Goal: Task Accomplishment & Management: Manage account settings

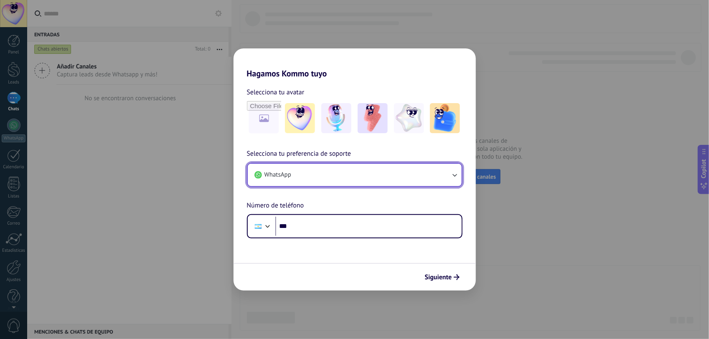
click at [446, 170] on button "WhatsApp" at bounding box center [355, 175] width 214 height 23
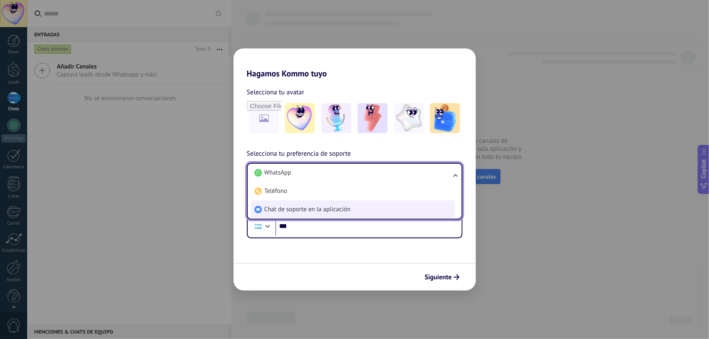
click at [320, 209] on span "Chat de soporte en la aplicación" at bounding box center [307, 209] width 86 height 8
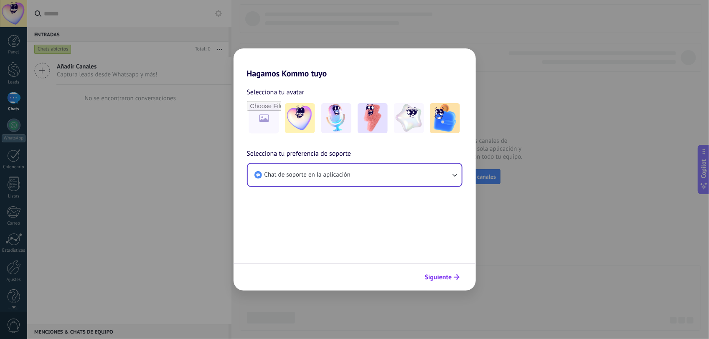
click at [451, 278] on span "Siguiente" at bounding box center [438, 277] width 27 height 6
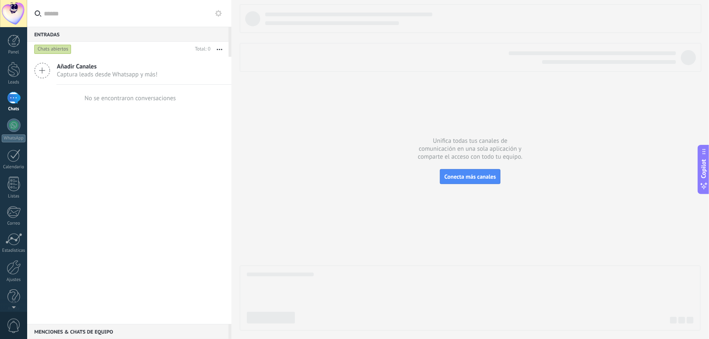
click at [11, 14] on div at bounding box center [13, 13] width 27 height 27
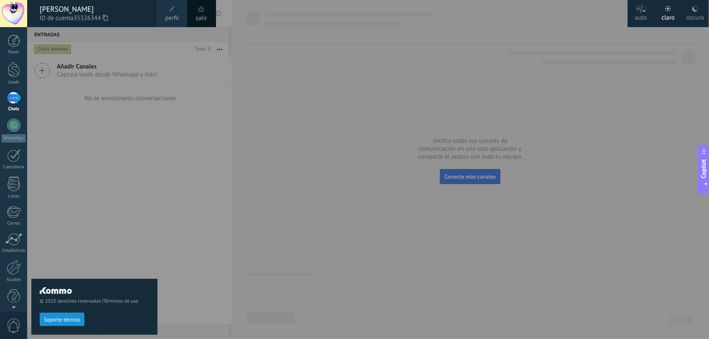
click at [329, 172] on div at bounding box center [381, 169] width 709 height 339
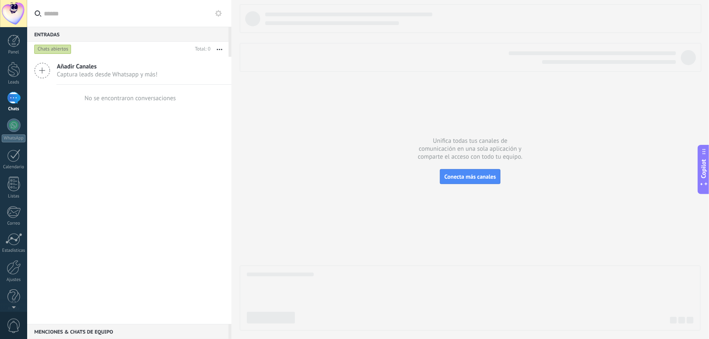
click at [13, 8] on div at bounding box center [13, 13] width 27 height 27
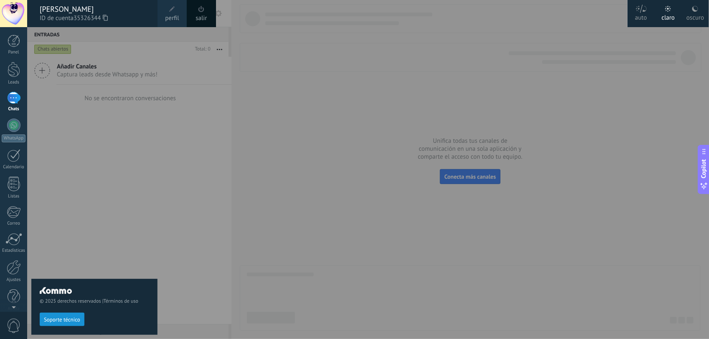
click at [173, 15] on span "perfil" at bounding box center [172, 18] width 14 height 9
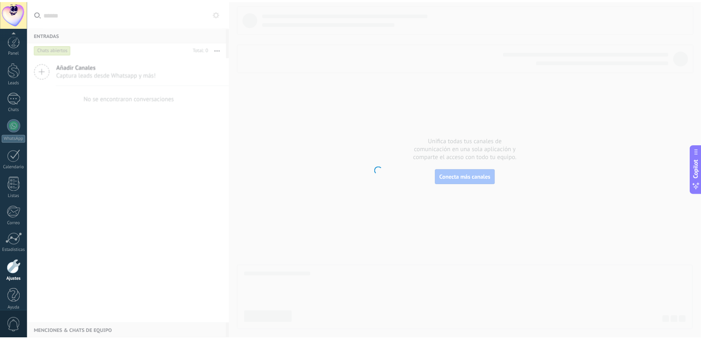
scroll to position [8, 0]
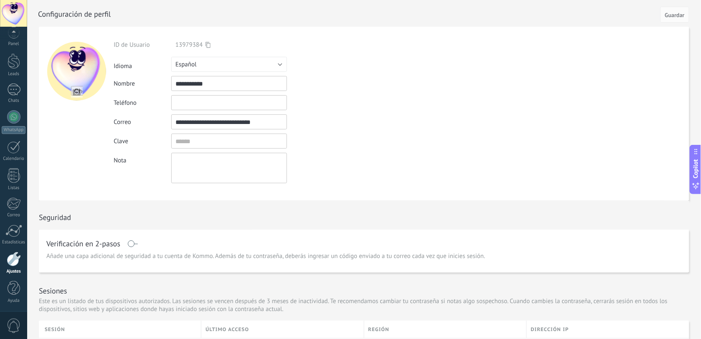
click at [76, 91] on input "file" at bounding box center [77, 92] width 12 height 12
type input "**********"
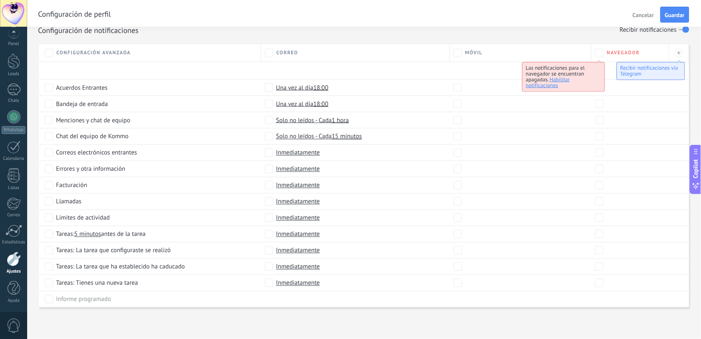
scroll to position [349, 0]
click at [672, 13] on span "Guardar" at bounding box center [675, 15] width 20 height 6
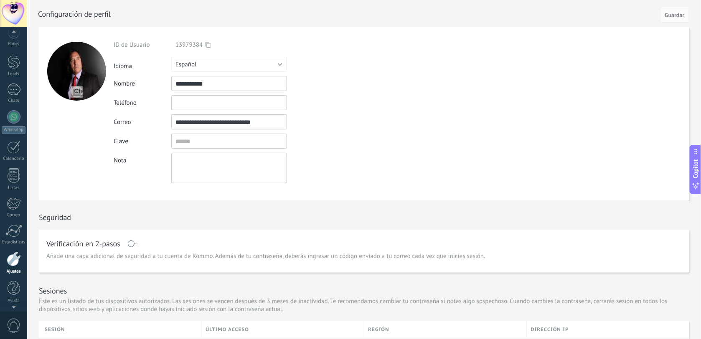
scroll to position [0, 0]
click at [16, 39] on div at bounding box center [14, 41] width 13 height 13
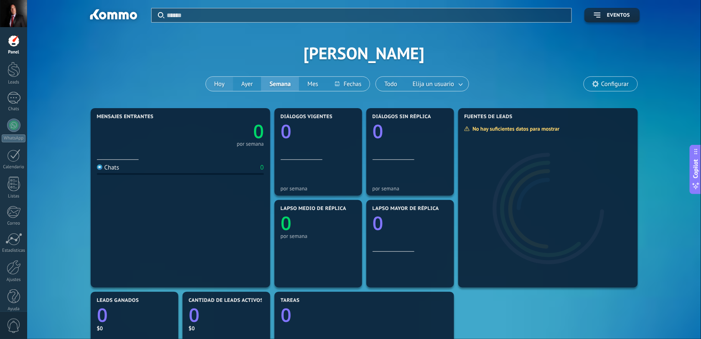
click at [211, 80] on button "Hoy" at bounding box center [219, 84] width 27 height 14
click at [610, 84] on span "Configurar" at bounding box center [615, 84] width 28 height 7
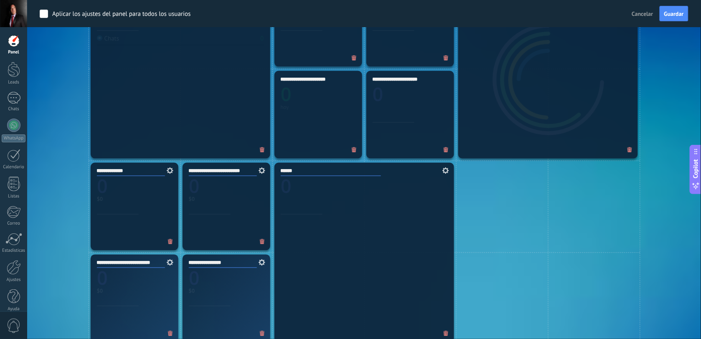
scroll to position [365, 0]
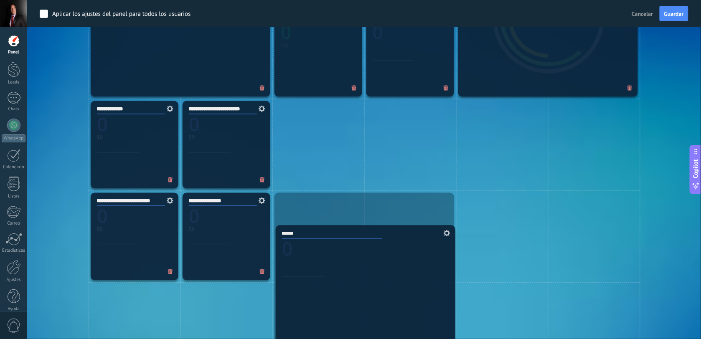
drag, startPoint x: 386, startPoint y: 177, endPoint x: 388, endPoint y: 301, distance: 124.5
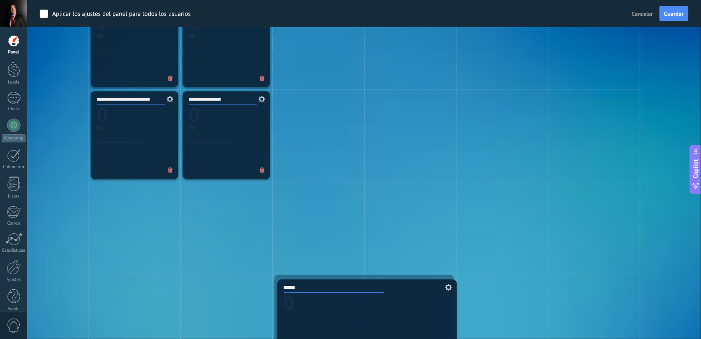
scroll to position [599, 0]
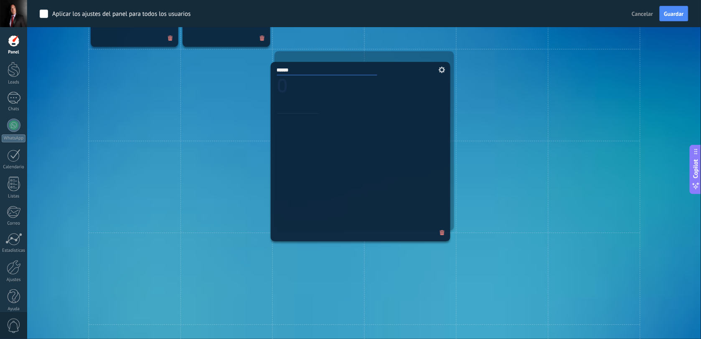
drag, startPoint x: 393, startPoint y: 274, endPoint x: 389, endPoint y: 139, distance: 135.0
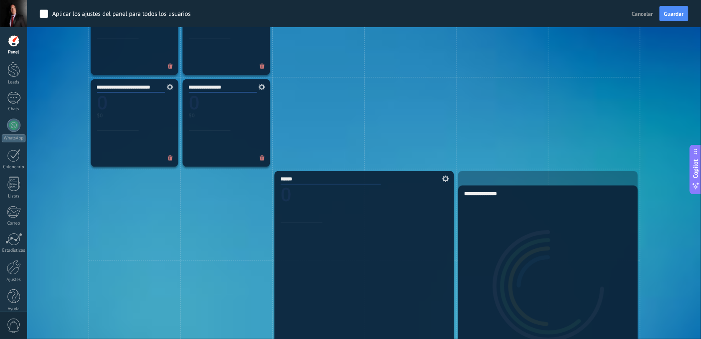
scroll to position [497, 0]
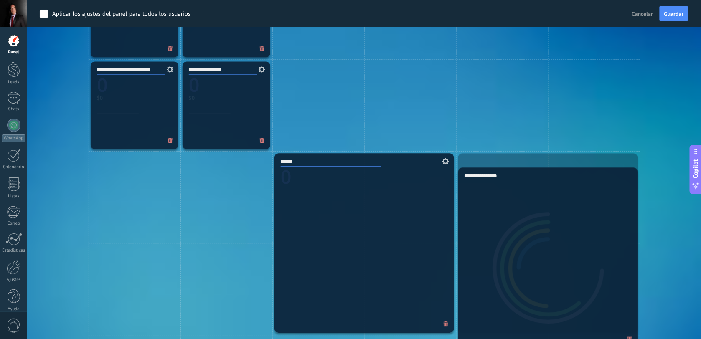
drag, startPoint x: 519, startPoint y: 76, endPoint x: 564, endPoint y: 246, distance: 176.7
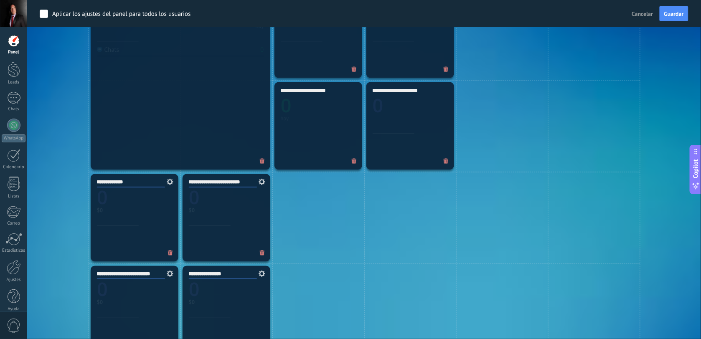
scroll to position [288, 0]
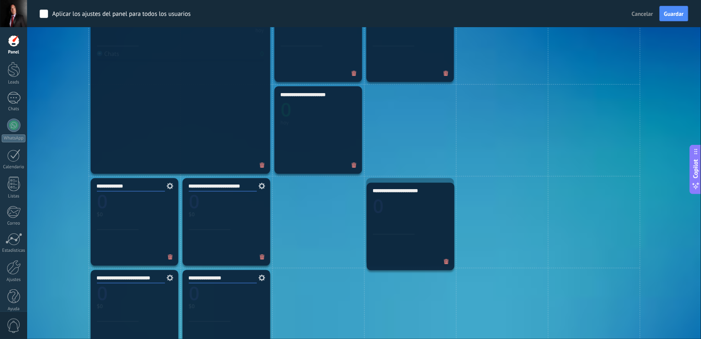
drag, startPoint x: 410, startPoint y: 150, endPoint x: 411, endPoint y: 247, distance: 96.5
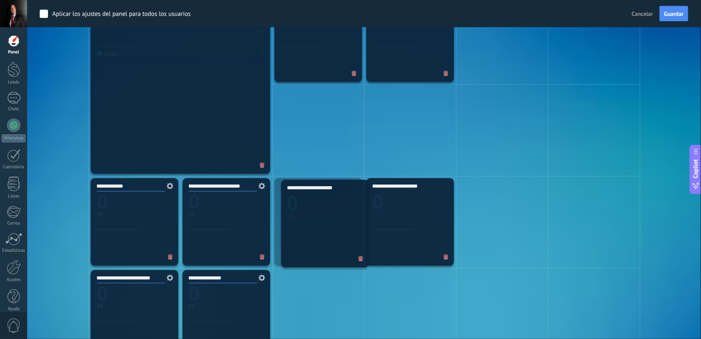
drag, startPoint x: 326, startPoint y: 137, endPoint x: 328, endPoint y: 214, distance: 76.9
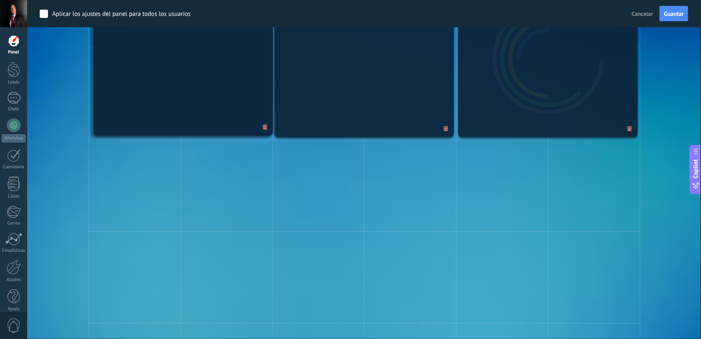
scroll to position [720, 0]
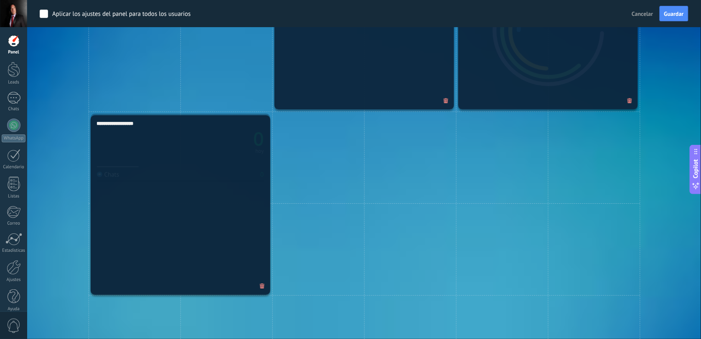
drag, startPoint x: 212, startPoint y: 84, endPoint x: 208, endPoint y: 207, distance: 122.4
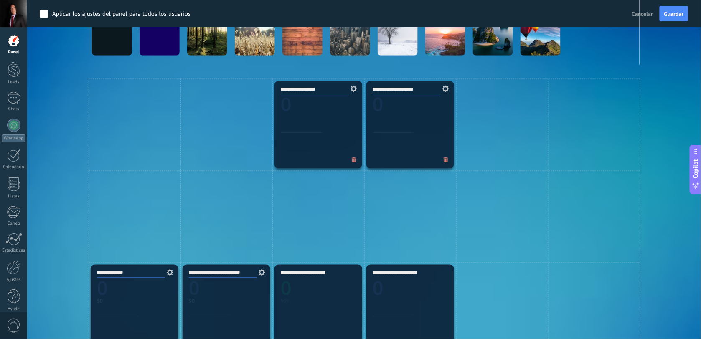
scroll to position [198, 0]
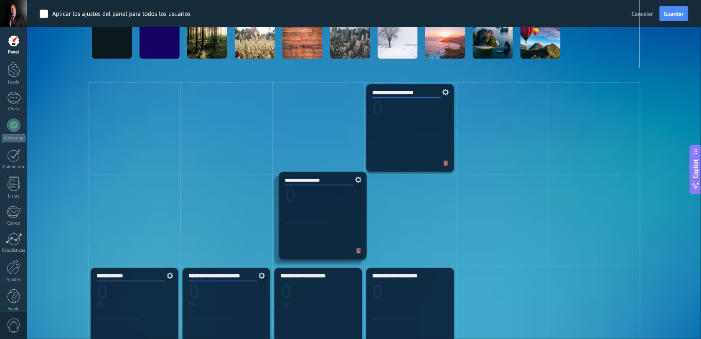
drag, startPoint x: 316, startPoint y: 125, endPoint x: 320, endPoint y: 213, distance: 87.8
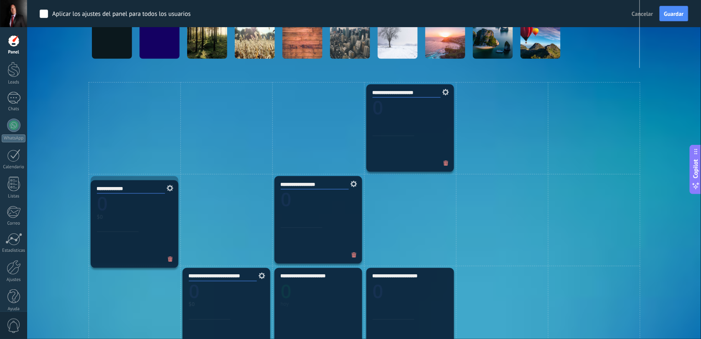
drag, startPoint x: 139, startPoint y: 306, endPoint x: 138, endPoint y: 218, distance: 87.7
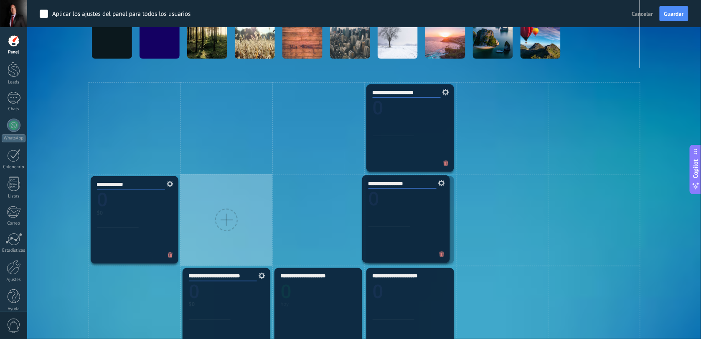
drag, startPoint x: 318, startPoint y: 236, endPoint x: 403, endPoint y: 238, distance: 85.6
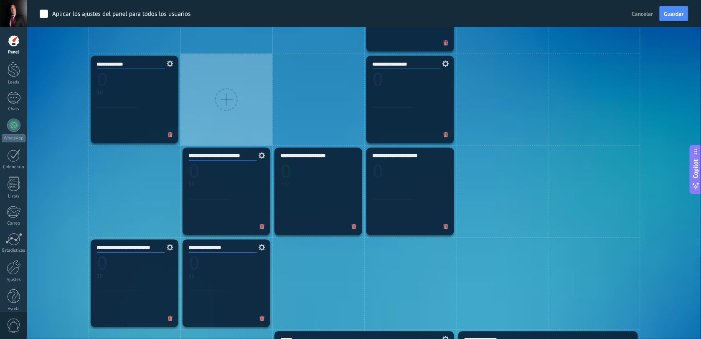
scroll to position [303, 0]
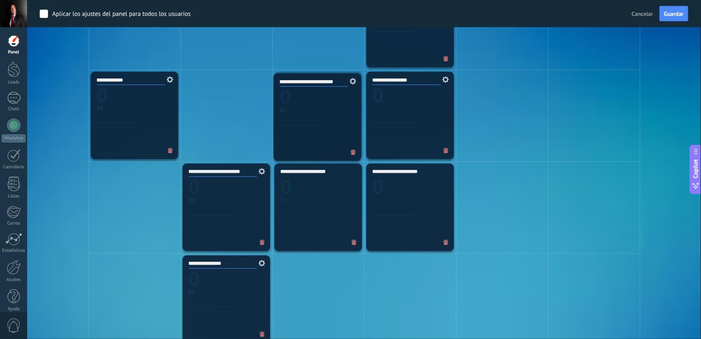
drag, startPoint x: 131, startPoint y: 304, endPoint x: 314, endPoint y: 122, distance: 258.1
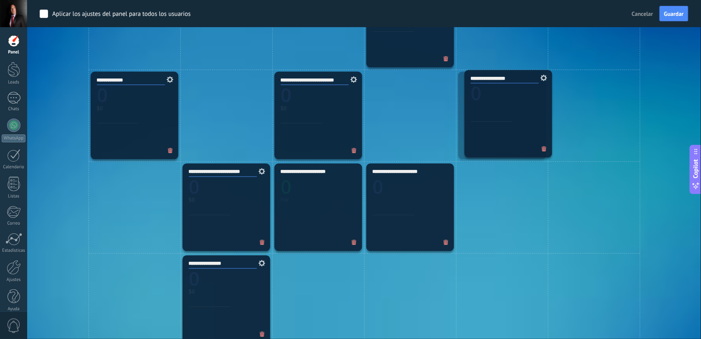
drag, startPoint x: 423, startPoint y: 109, endPoint x: 521, endPoint y: 107, distance: 98.2
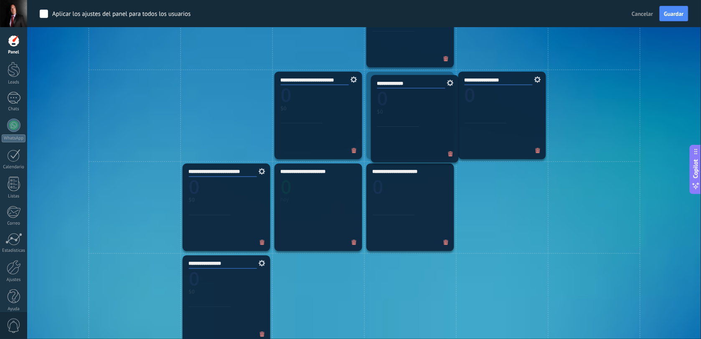
drag, startPoint x: 132, startPoint y: 105, endPoint x: 412, endPoint y: 109, distance: 280.3
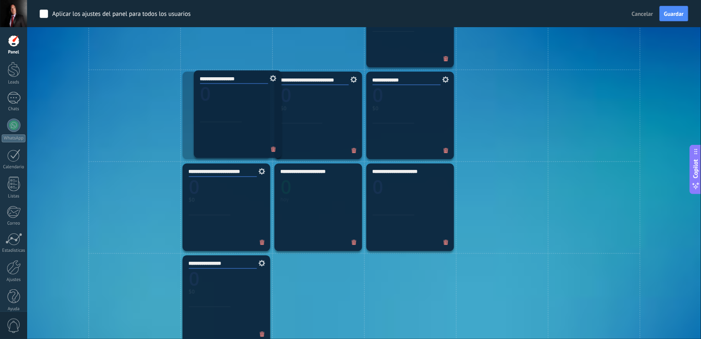
drag, startPoint x: 490, startPoint y: 101, endPoint x: 226, endPoint y: 100, distance: 264.4
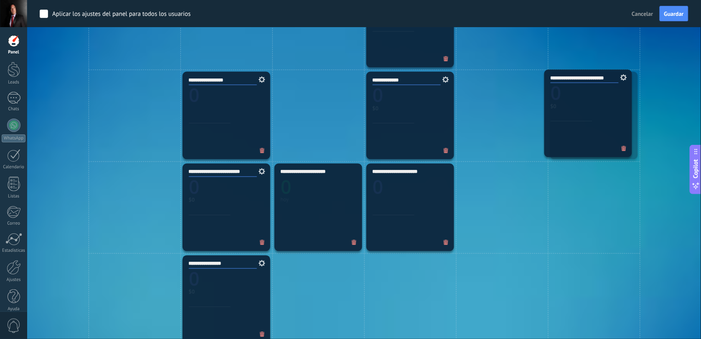
drag, startPoint x: 318, startPoint y: 106, endPoint x: 588, endPoint y: 104, distance: 269.8
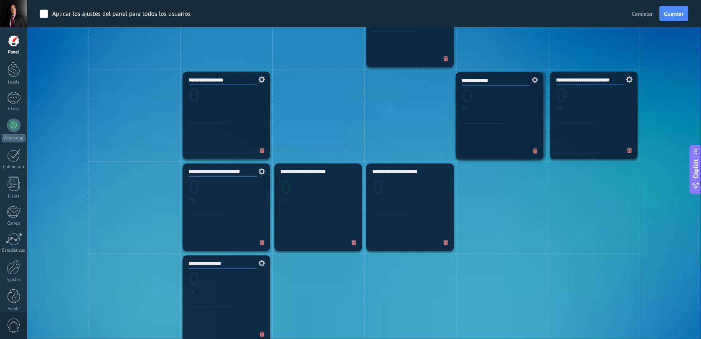
drag, startPoint x: 416, startPoint y: 109, endPoint x: 505, endPoint y: 109, distance: 89.4
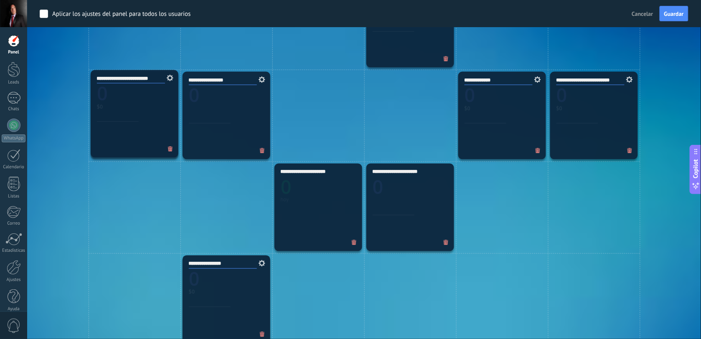
drag, startPoint x: 233, startPoint y: 205, endPoint x: 140, endPoint y: 112, distance: 131.4
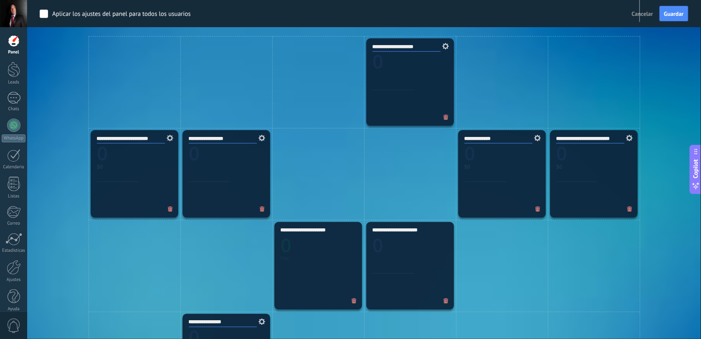
scroll to position [251, 0]
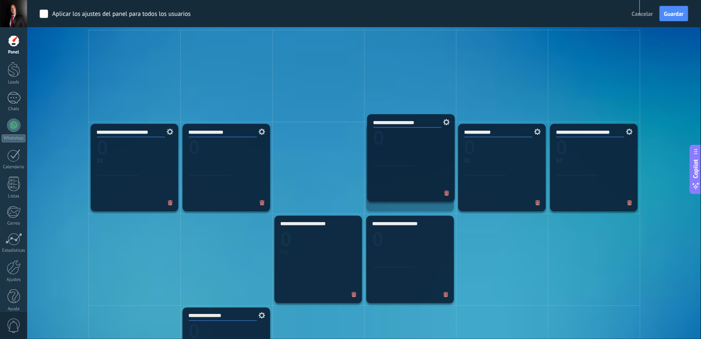
drag, startPoint x: 393, startPoint y: 82, endPoint x: 394, endPoint y: 164, distance: 82.3
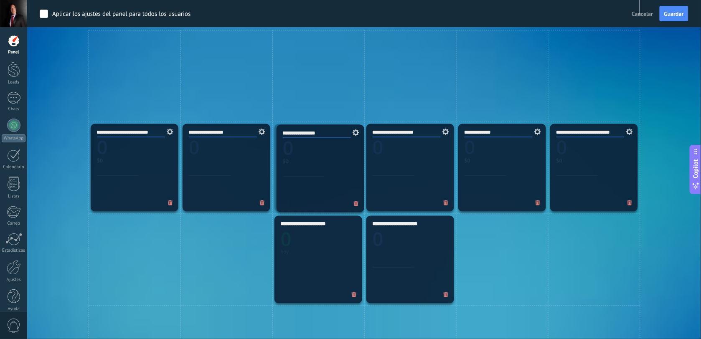
drag, startPoint x: 218, startPoint y: 335, endPoint x: 312, endPoint y: 152, distance: 205.7
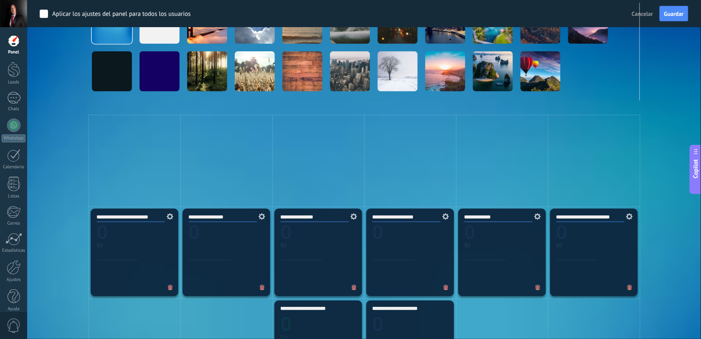
scroll to position [146, 0]
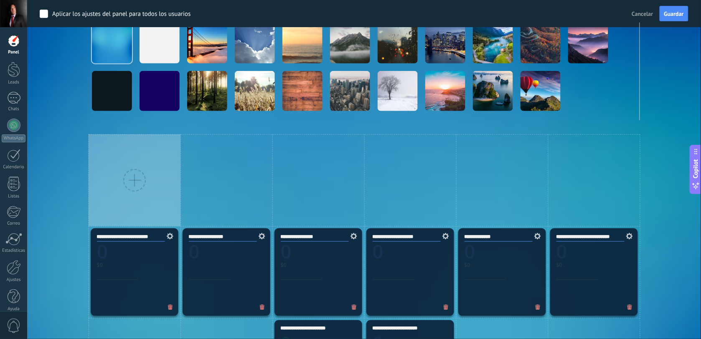
click at [129, 172] on div at bounding box center [134, 180] width 23 height 23
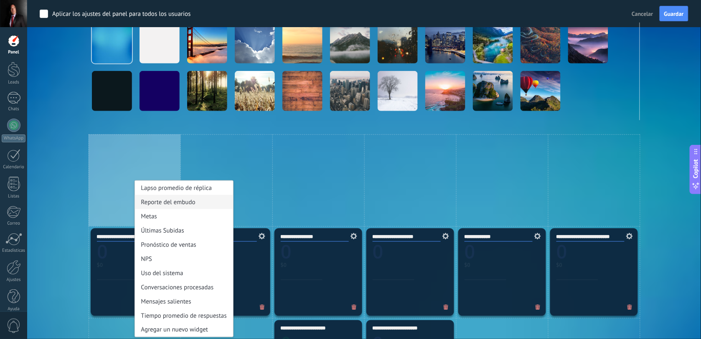
click at [159, 203] on div "Reporte del embudo" at bounding box center [184, 202] width 98 height 14
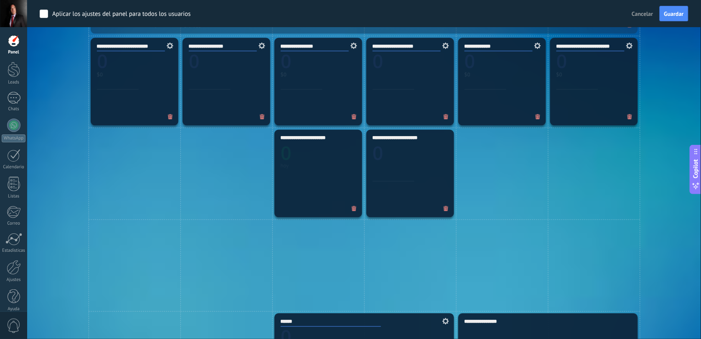
scroll to position [355, 0]
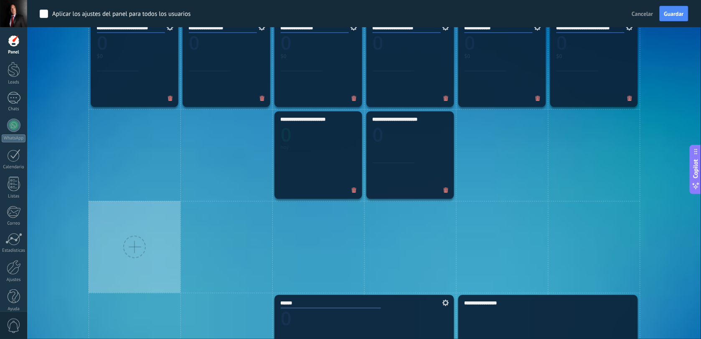
click at [130, 246] on div at bounding box center [134, 247] width 23 height 23
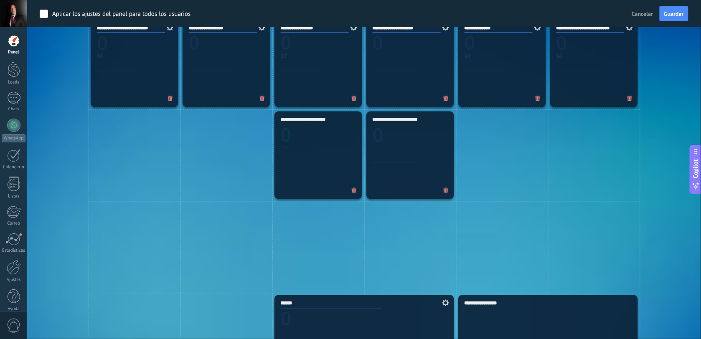
click at [353, 190] on icon at bounding box center [354, 190] width 5 height 5
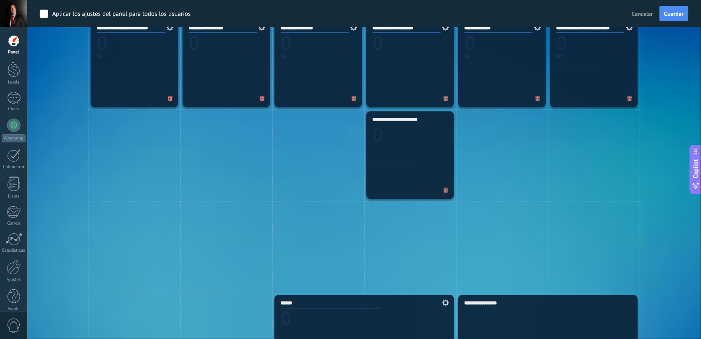
click at [445, 192] on icon at bounding box center [446, 190] width 5 height 5
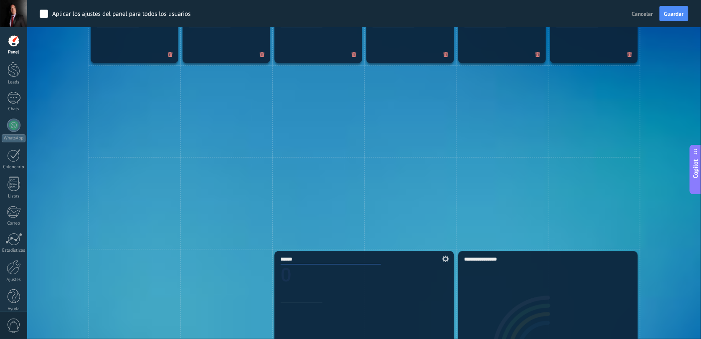
scroll to position [407, 0]
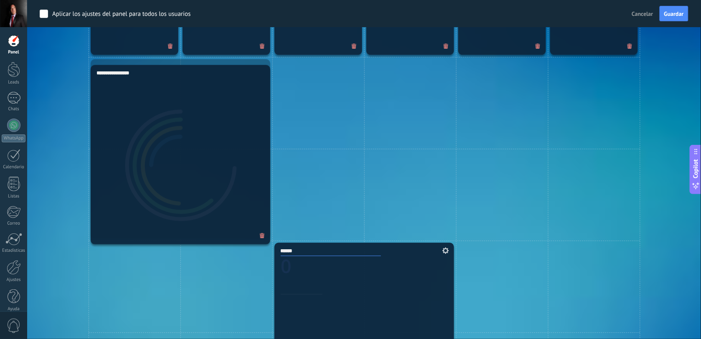
drag, startPoint x: 571, startPoint y: 297, endPoint x: 195, endPoint y: 119, distance: 415.9
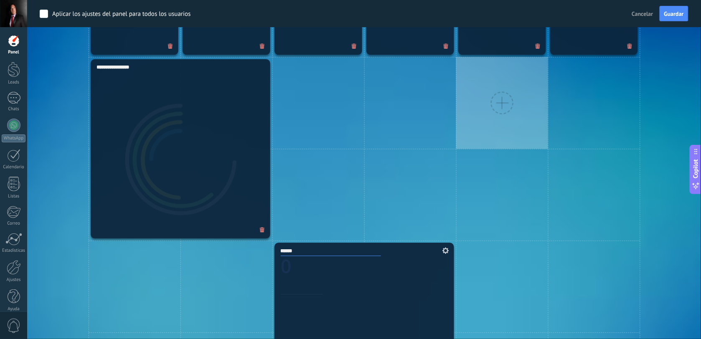
click at [500, 102] on div at bounding box center [502, 103] width 23 height 23
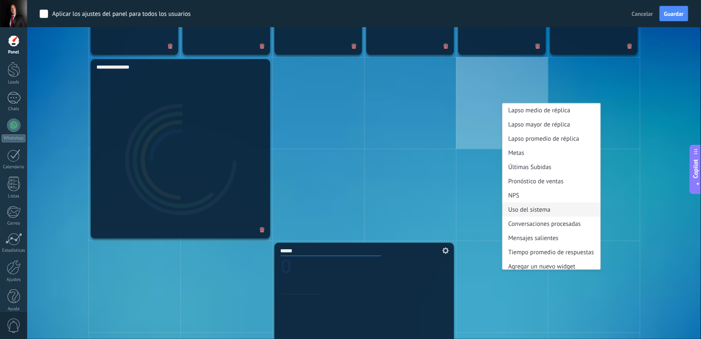
click at [535, 209] on div "Uso del sistema" at bounding box center [551, 210] width 98 height 14
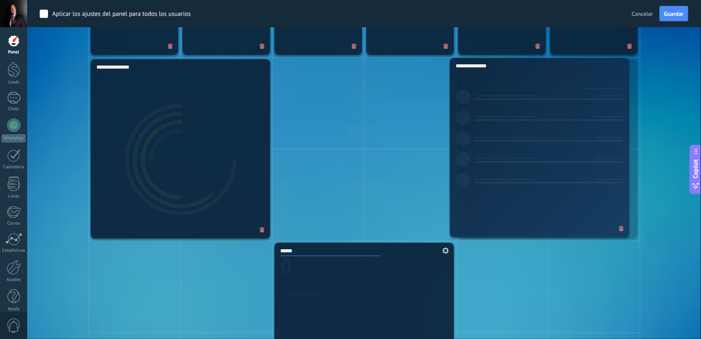
drag, startPoint x: 366, startPoint y: 77, endPoint x: 541, endPoint y: 76, distance: 175.4
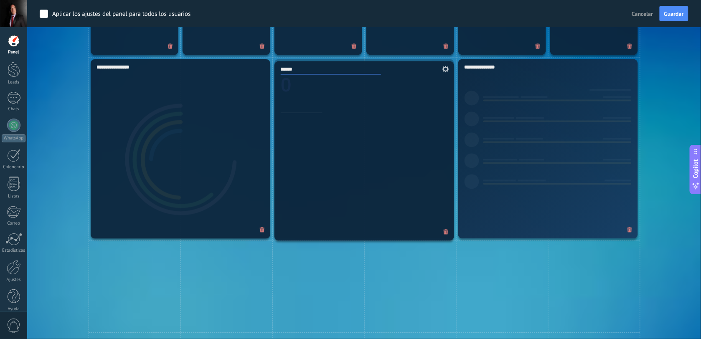
drag, startPoint x: 402, startPoint y: 295, endPoint x: 402, endPoint y: 114, distance: 181.7
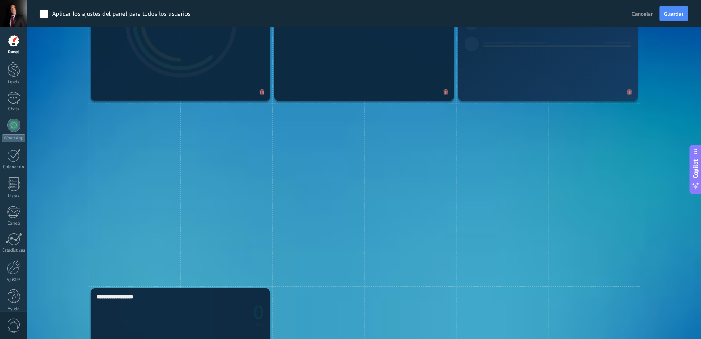
scroll to position [564, 0]
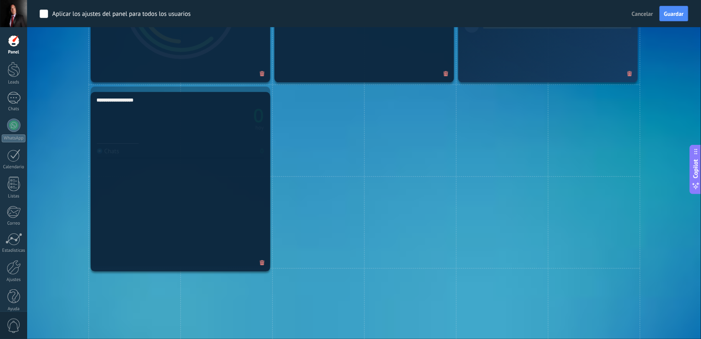
drag, startPoint x: 197, startPoint y: 322, endPoint x: 193, endPoint y: 144, distance: 178.4
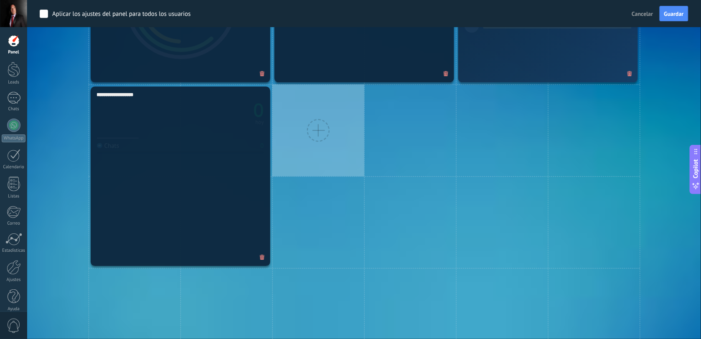
click at [318, 126] on div at bounding box center [318, 130] width 23 height 23
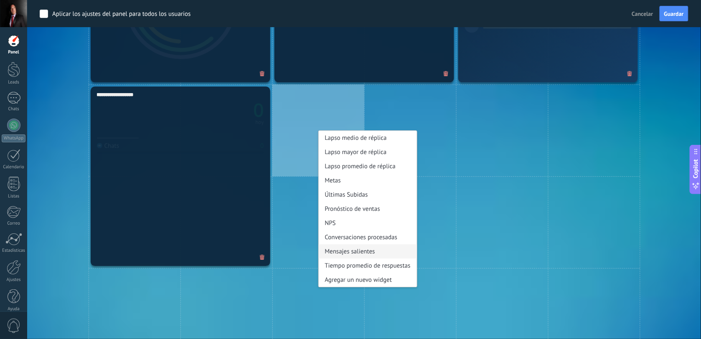
click at [354, 253] on div "Mensajes salientes" at bounding box center [368, 251] width 98 height 14
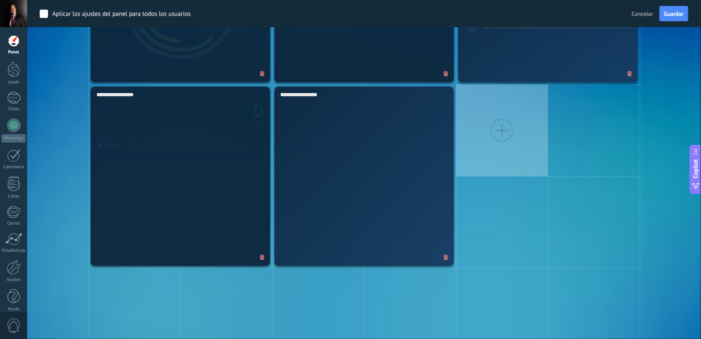
click at [502, 130] on div at bounding box center [502, 130] width 23 height 23
click at [502, 127] on div at bounding box center [502, 130] width 23 height 23
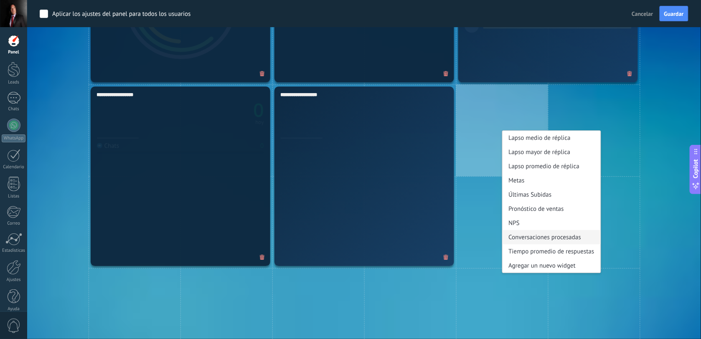
click at [527, 238] on div "Conversaciones procesadas" at bounding box center [551, 237] width 98 height 14
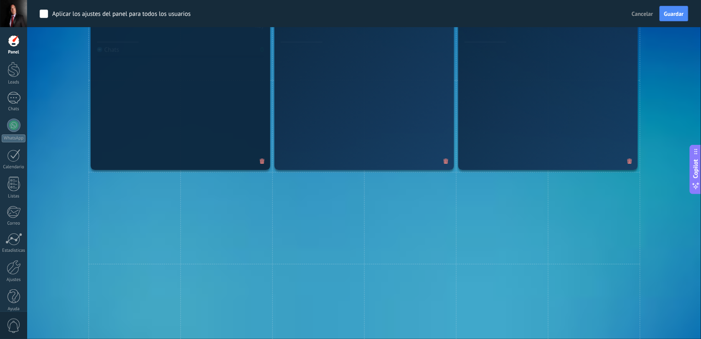
scroll to position [668, 0]
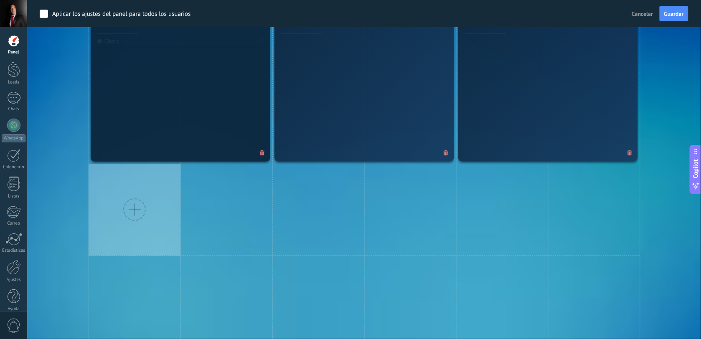
click at [125, 209] on div at bounding box center [134, 209] width 23 height 23
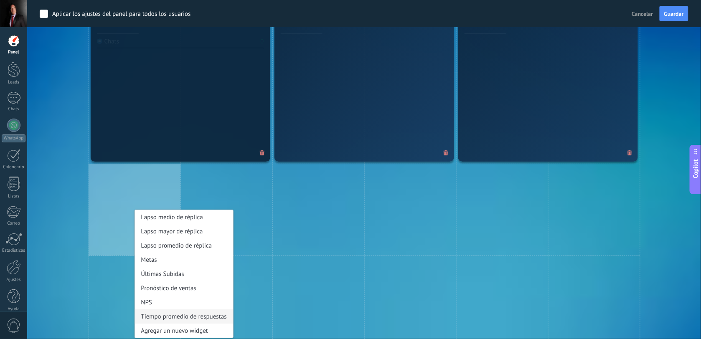
click at [172, 315] on div "Tiempo promedio de respuestas" at bounding box center [184, 316] width 98 height 14
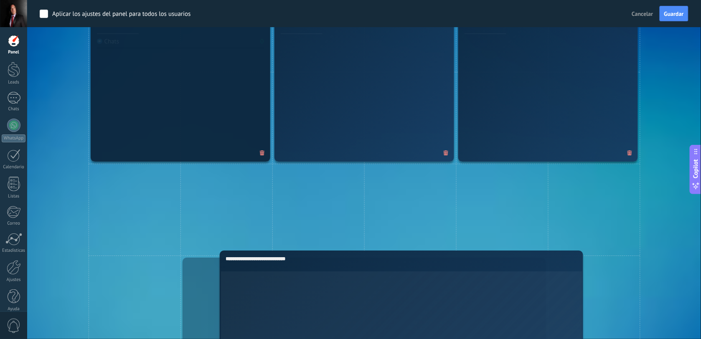
scroll to position [754, 0]
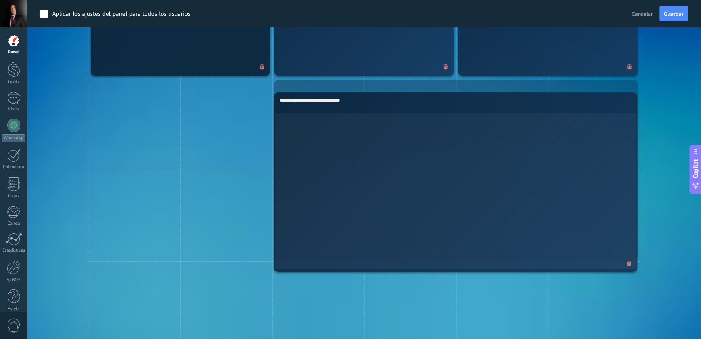
drag, startPoint x: 280, startPoint y: 239, endPoint x: 464, endPoint y: 165, distance: 197.5
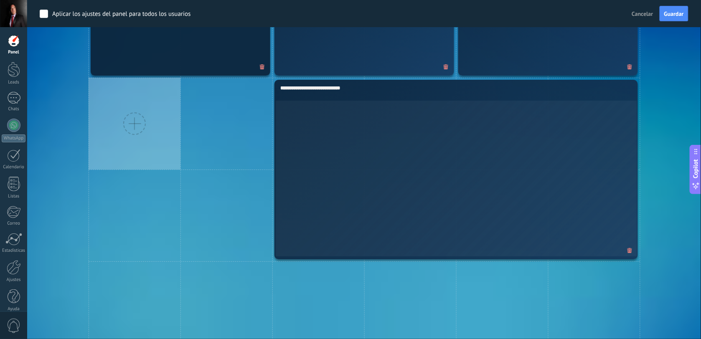
click at [133, 124] on div at bounding box center [134, 123] width 23 height 23
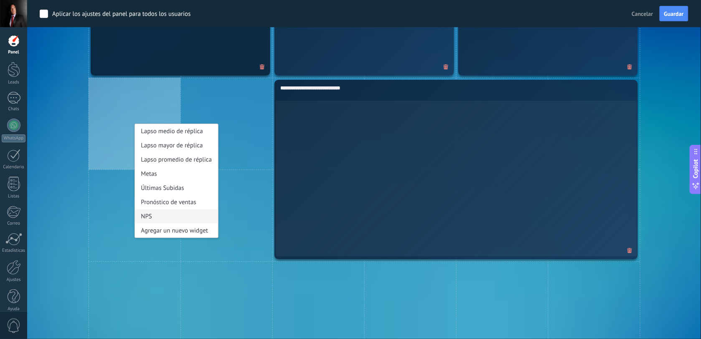
click at [144, 217] on div "NPS" at bounding box center [177, 216] width 84 height 14
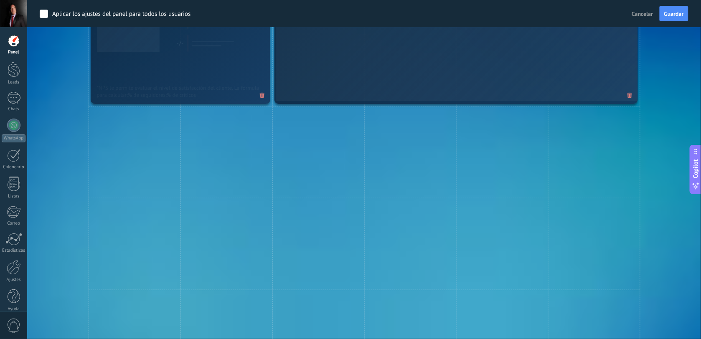
scroll to position [911, 0]
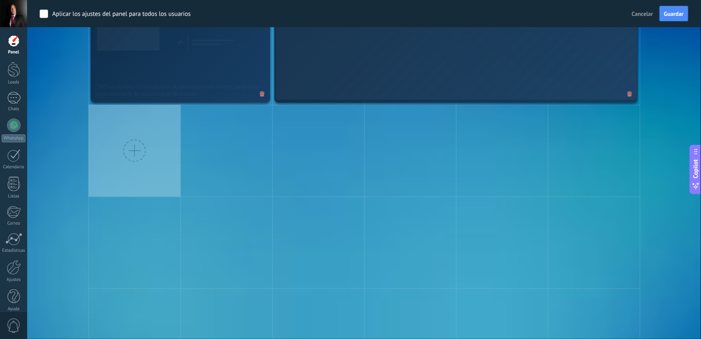
click at [133, 149] on div at bounding box center [134, 150] width 23 height 23
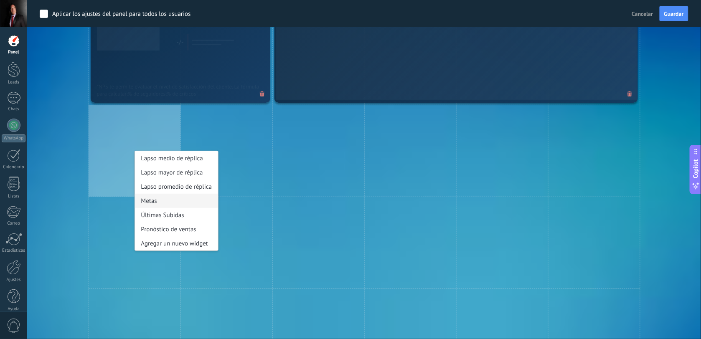
click at [150, 203] on div "Metas" at bounding box center [177, 201] width 84 height 14
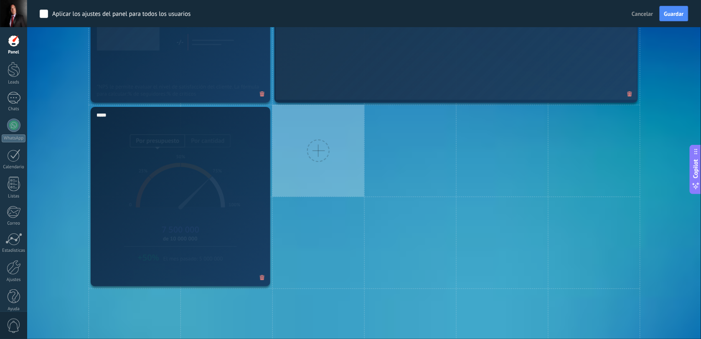
click at [325, 147] on div at bounding box center [318, 150] width 23 height 23
click at [316, 149] on div at bounding box center [318, 150] width 23 height 23
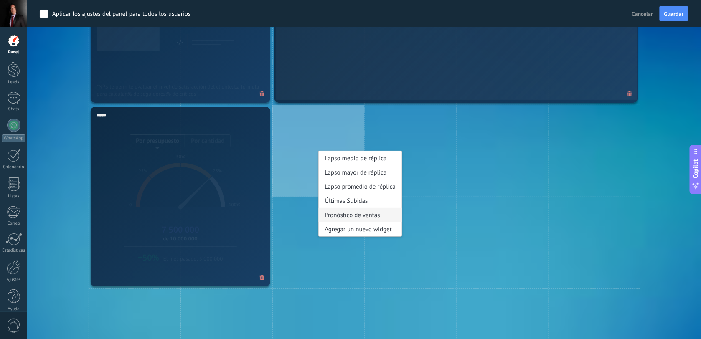
click at [342, 214] on div "Pronóstico de ventas" at bounding box center [361, 215] width 84 height 14
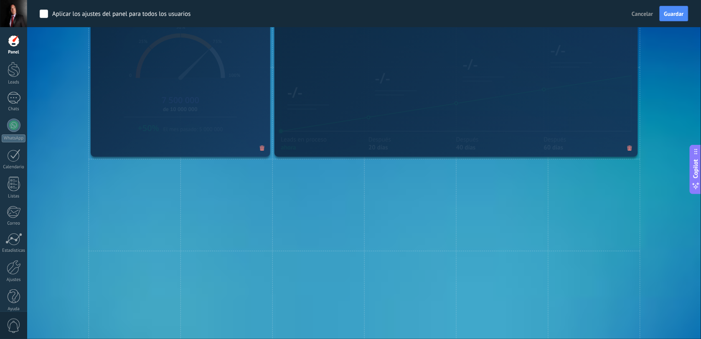
scroll to position [1068, 0]
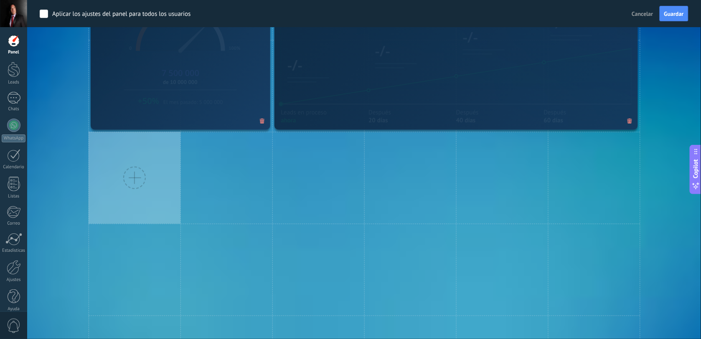
click at [133, 178] on div at bounding box center [134, 178] width 23 height 23
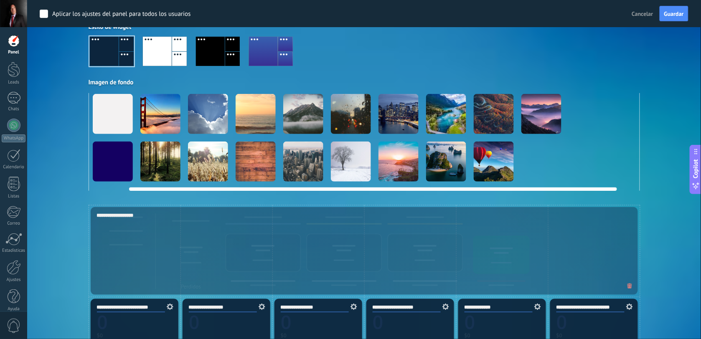
scroll to position [0, 64]
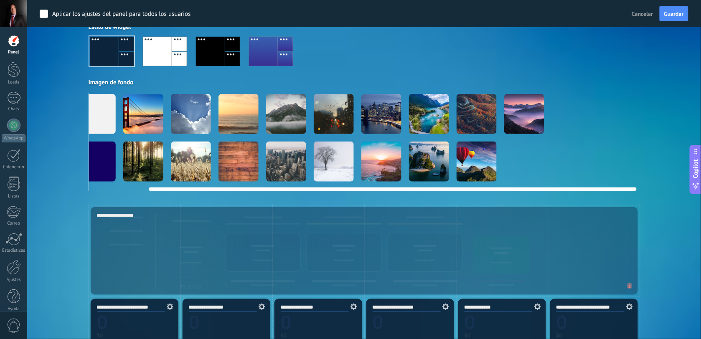
drag, startPoint x: 545, startPoint y: 188, endPoint x: 630, endPoint y: 188, distance: 84.4
click at [630, 188] on div at bounding box center [393, 189] width 488 height 3
click at [612, 170] on video at bounding box center [619, 162] width 40 height 40
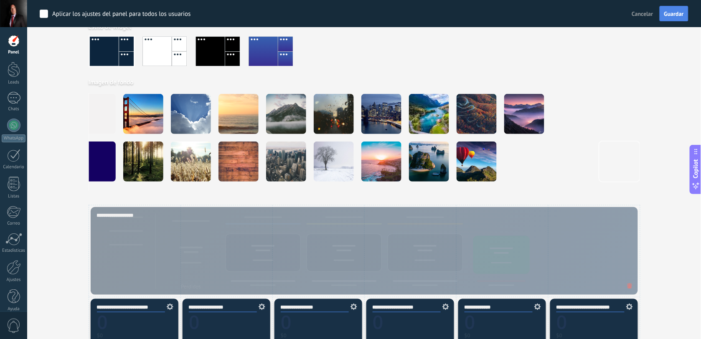
click at [675, 16] on span "Guardar" at bounding box center [674, 14] width 20 height 6
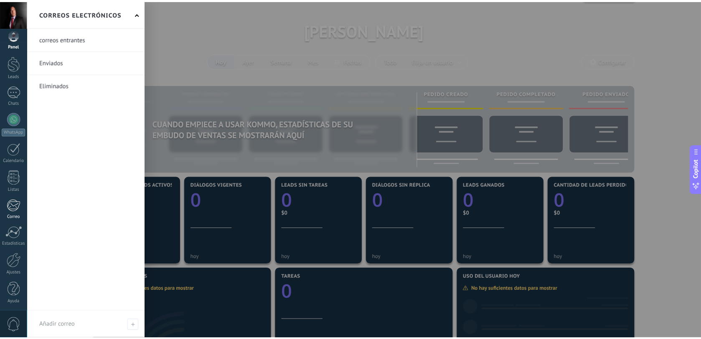
scroll to position [8, 0]
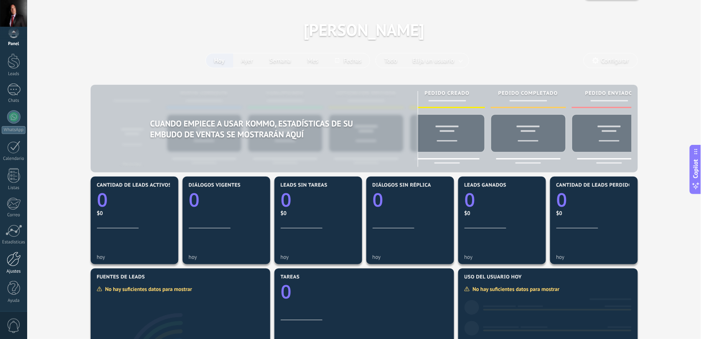
click at [14, 259] on div at bounding box center [14, 259] width 14 height 15
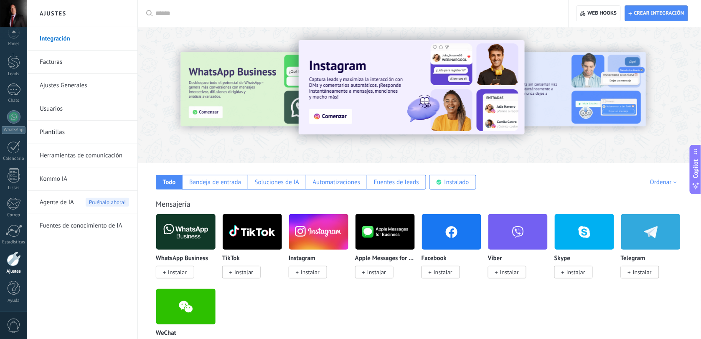
click at [73, 84] on link "Ajustes Generales" at bounding box center [84, 85] width 89 height 23
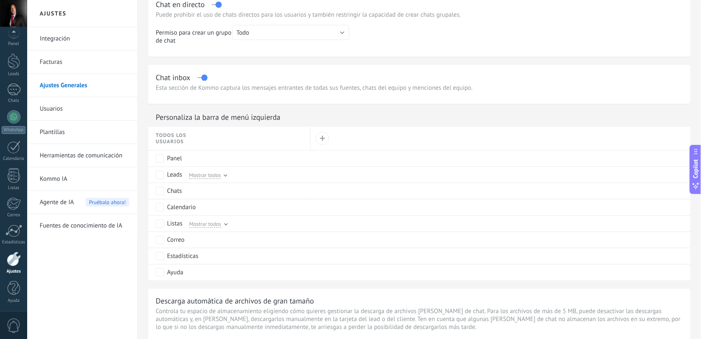
scroll to position [365, 0]
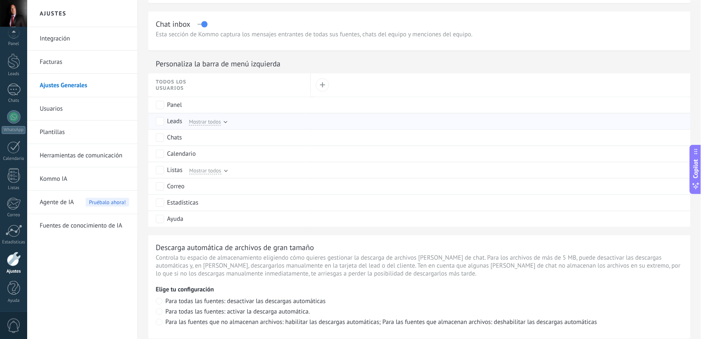
click at [200, 122] on span "Mostrar todos" at bounding box center [205, 122] width 32 height 8
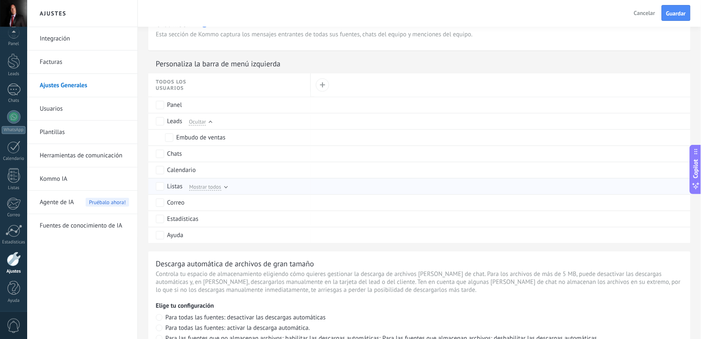
scroll to position [0, 0]
click at [201, 189] on span "Mostrar todos" at bounding box center [205, 187] width 32 height 8
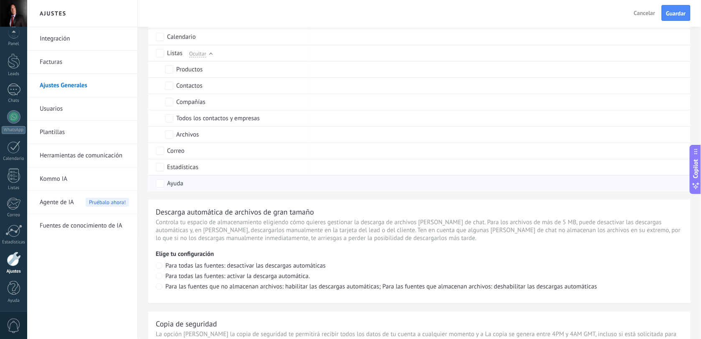
scroll to position [626, 0]
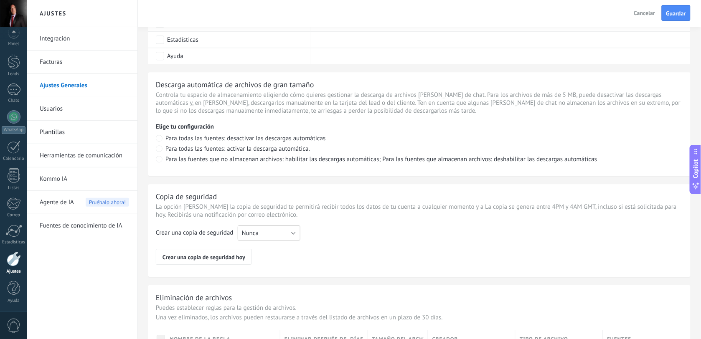
click at [280, 236] on button "Nunca" at bounding box center [269, 233] width 63 height 15
click at [278, 246] on span "Cada semana" at bounding box center [265, 247] width 65 height 8
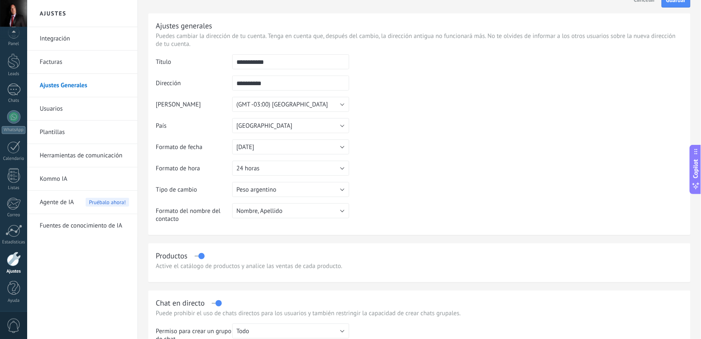
scroll to position [0, 0]
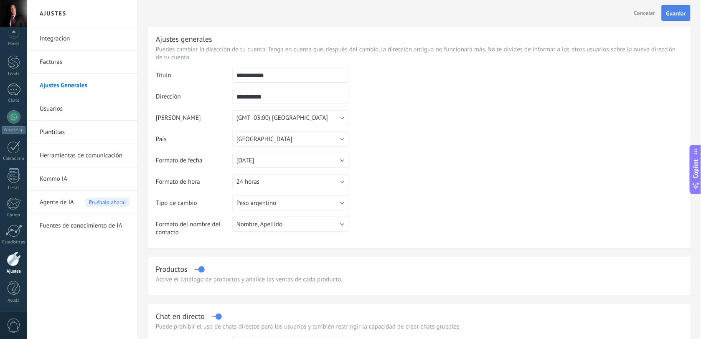
click at [673, 13] on span "Guardar" at bounding box center [676, 13] width 20 height 6
click at [13, 96] on div at bounding box center [14, 99] width 13 height 15
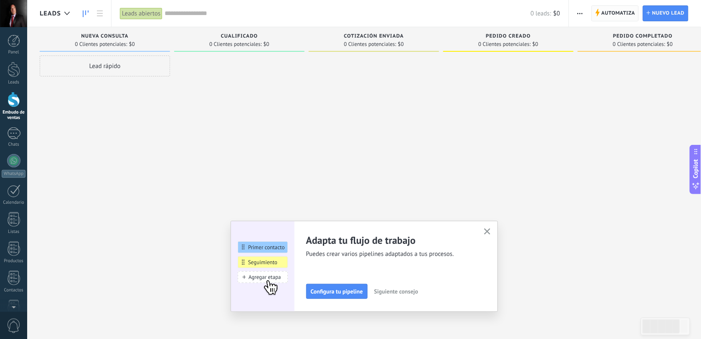
click at [0, 0] on span "Automatiza" at bounding box center [0, 0] width 0 height 0
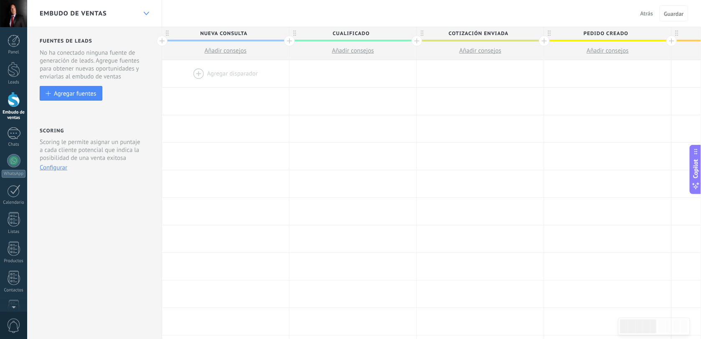
click at [149, 13] on div at bounding box center [146, 13] width 14 height 16
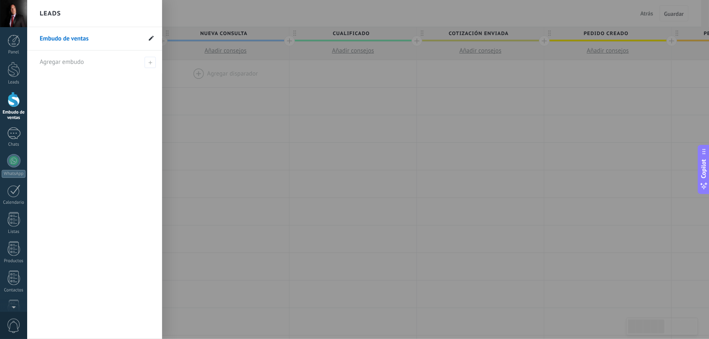
click at [150, 36] on icon at bounding box center [151, 38] width 5 height 5
type input "**********"
click at [150, 40] on use at bounding box center [150, 38] width 6 height 5
click at [198, 104] on div at bounding box center [381, 169] width 709 height 339
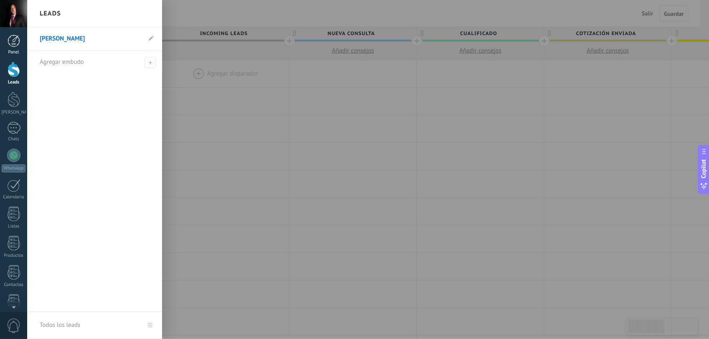
click at [11, 42] on div at bounding box center [14, 41] width 13 height 13
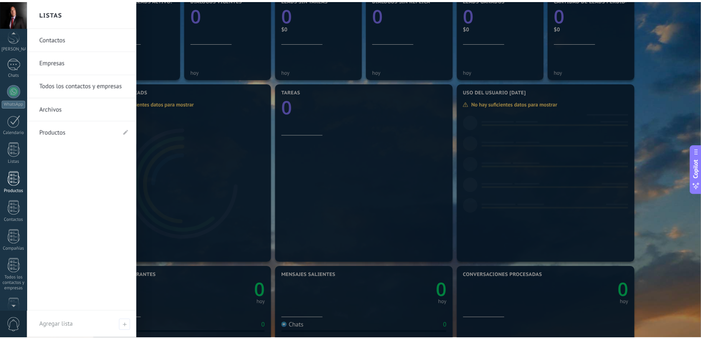
scroll to position [195, 0]
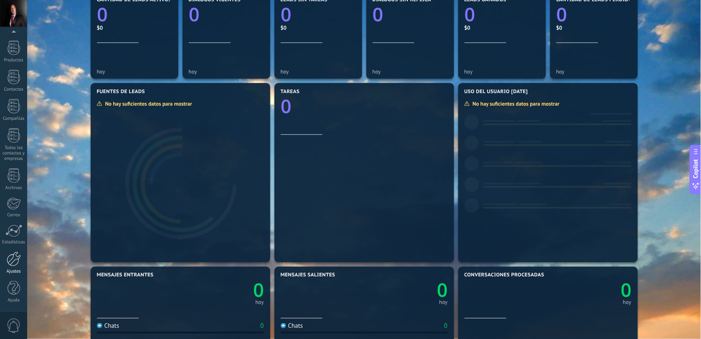
click at [9, 258] on div at bounding box center [14, 259] width 14 height 15
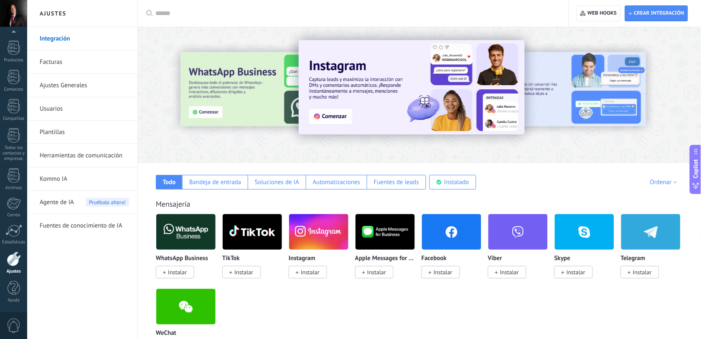
click at [91, 226] on link "Fuentes de conocimiento de IA" at bounding box center [84, 225] width 89 height 23
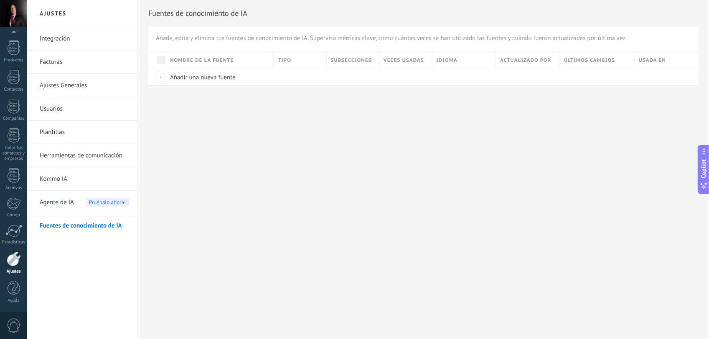
click at [57, 201] on span "Agente de IA" at bounding box center [57, 202] width 34 height 23
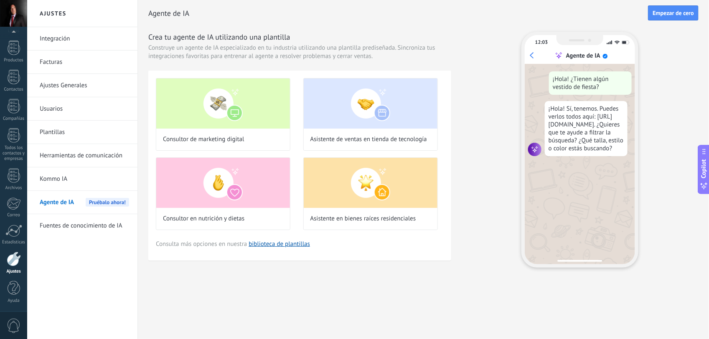
click at [56, 179] on link "Kommo IA" at bounding box center [84, 178] width 89 height 23
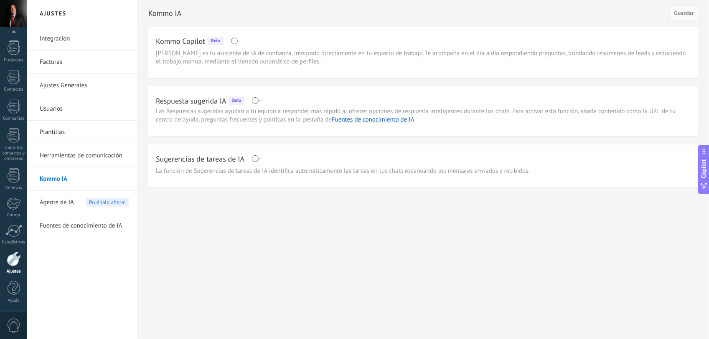
click at [256, 99] on span at bounding box center [256, 100] width 10 height 7
click at [255, 159] on span at bounding box center [256, 158] width 10 height 7
click at [683, 13] on span "Guardar" at bounding box center [684, 13] width 20 height 6
click at [65, 155] on link "Herramientas de comunicación" at bounding box center [84, 155] width 89 height 23
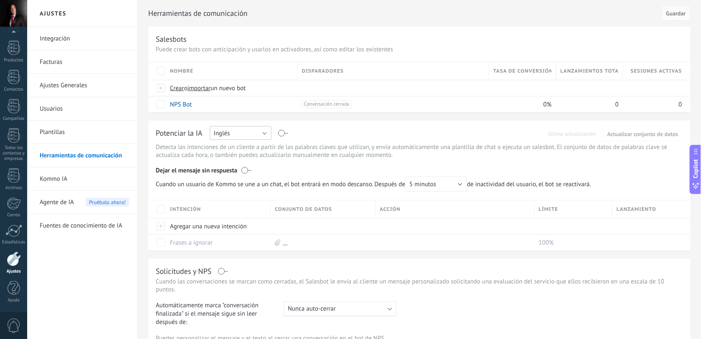
click at [259, 134] on button "Inglés" at bounding box center [241, 133] width 62 height 14
click at [233, 163] on span "Español" at bounding box center [237, 162] width 64 height 8
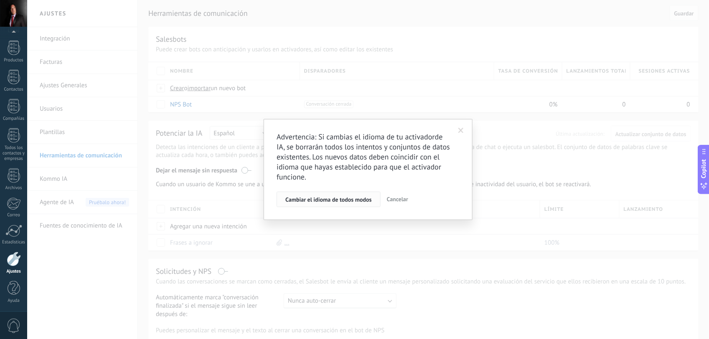
click at [320, 199] on span "Cambiar el idioma de todos modos" at bounding box center [328, 200] width 86 height 6
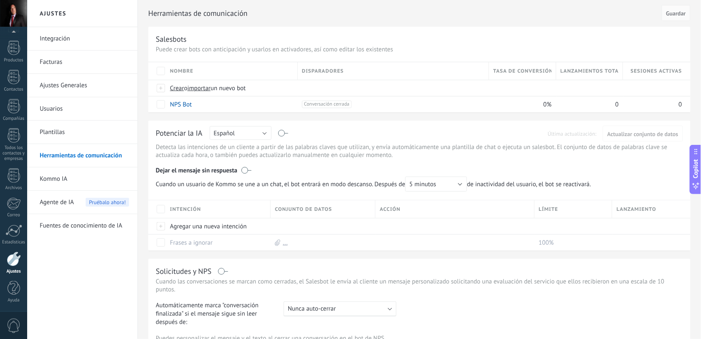
click at [285, 140] on div "Potenciar la IA Rusa Inglés Español Portugués Indonesio Turco Español Última ac…" at bounding box center [419, 186] width 542 height 130
drag, startPoint x: 285, startPoint y: 140, endPoint x: 282, endPoint y: 133, distance: 7.8
click at [282, 133] on label at bounding box center [284, 133] width 10 height 0
click at [624, 132] on span "Actualizar conjunto de datos" at bounding box center [642, 134] width 71 height 6
click at [245, 169] on label at bounding box center [246, 170] width 10 height 8
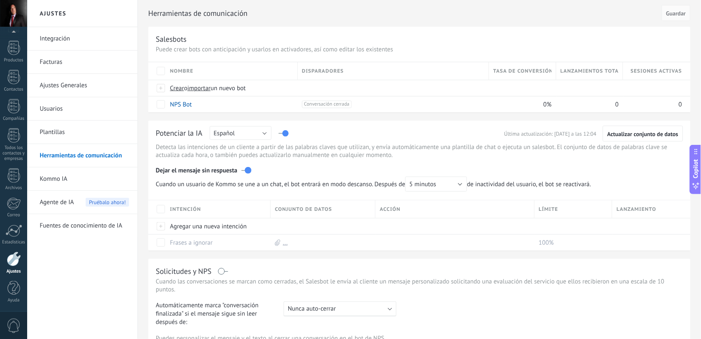
click at [63, 180] on link "Kommo IA" at bounding box center [84, 178] width 89 height 23
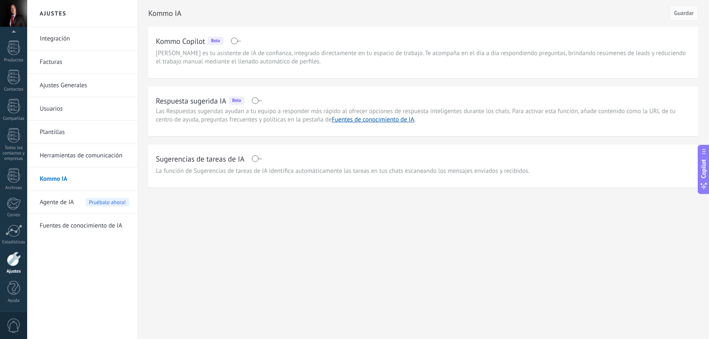
click at [59, 37] on link "Integración" at bounding box center [84, 38] width 89 height 23
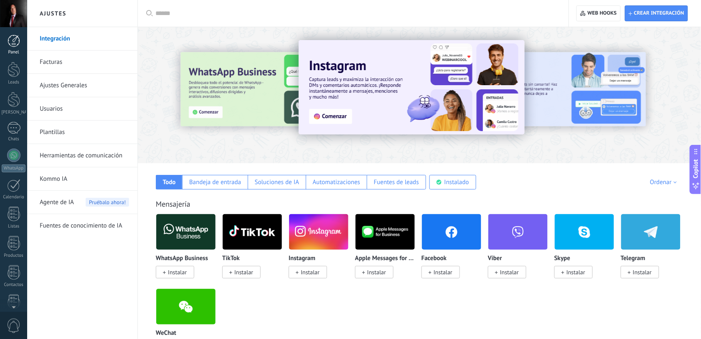
click at [18, 38] on div at bounding box center [14, 41] width 13 height 13
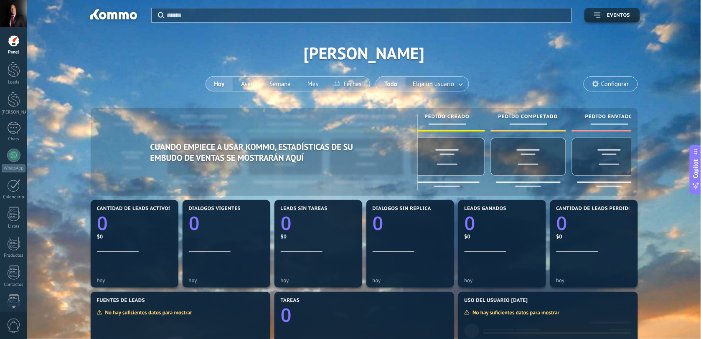
click at [13, 8] on div at bounding box center [13, 13] width 27 height 27
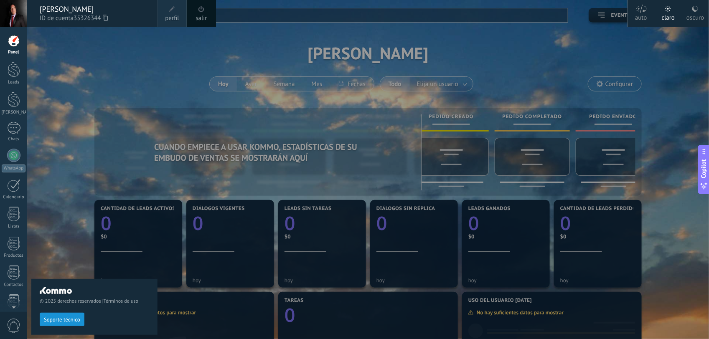
click at [204, 11] on span at bounding box center [201, 9] width 6 height 6
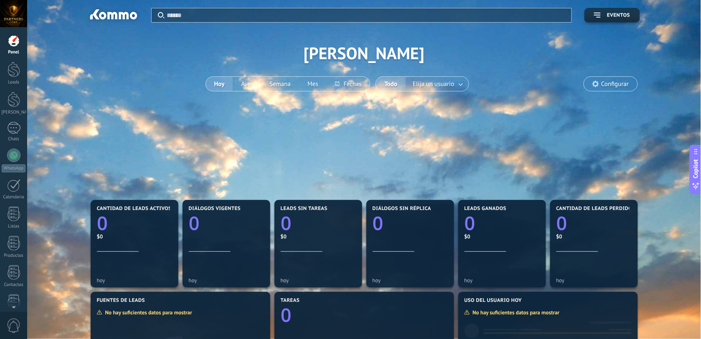
click at [15, 11] on div at bounding box center [13, 13] width 27 height 27
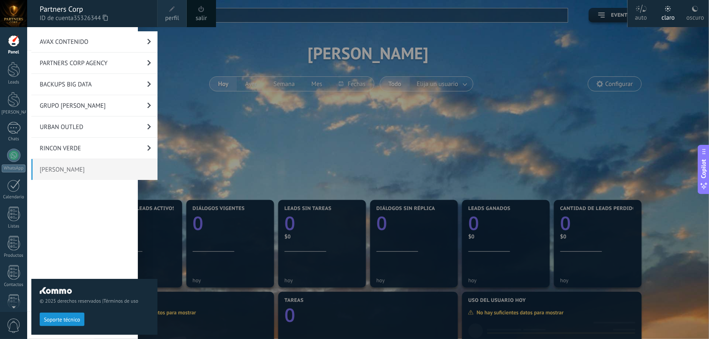
click at [174, 11] on span at bounding box center [172, 9] width 6 height 6
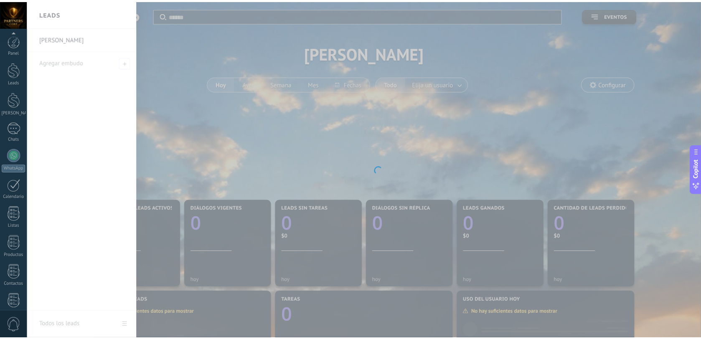
scroll to position [195, 0]
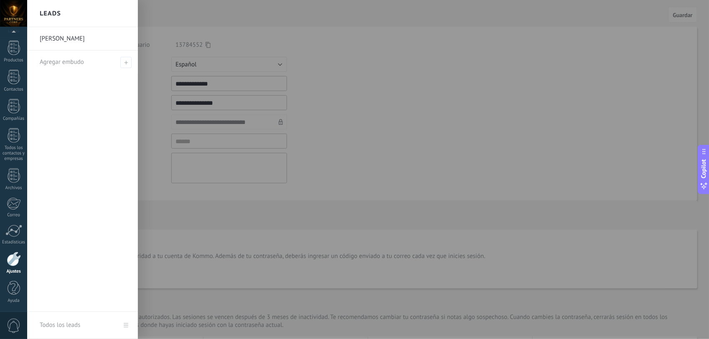
click at [479, 105] on div at bounding box center [381, 169] width 709 height 339
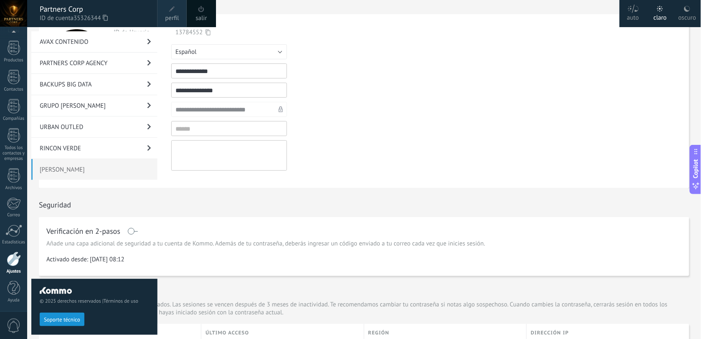
scroll to position [0, 0]
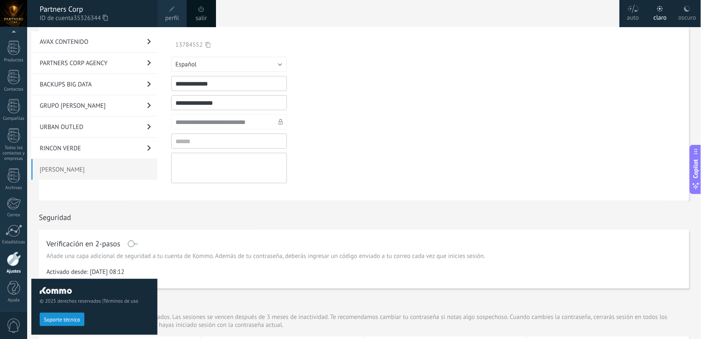
click at [454, 57] on form "**********" at bounding box center [364, 114] width 650 height 174
click at [218, 161] on textarea at bounding box center [229, 168] width 116 height 30
click at [667, 13] on div "claro" at bounding box center [660, 16] width 13 height 22
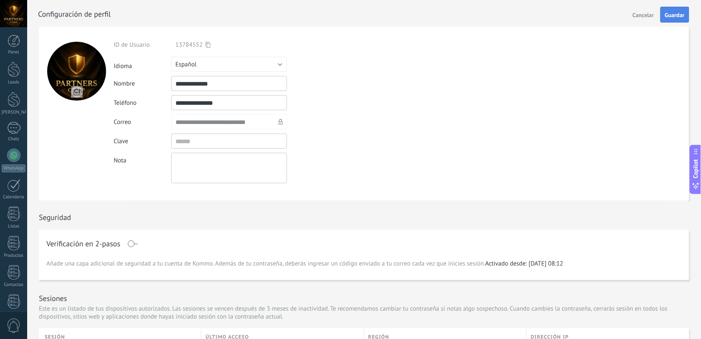
click at [669, 19] on button "Guardar" at bounding box center [674, 15] width 29 height 16
click at [17, 39] on div at bounding box center [14, 41] width 13 height 13
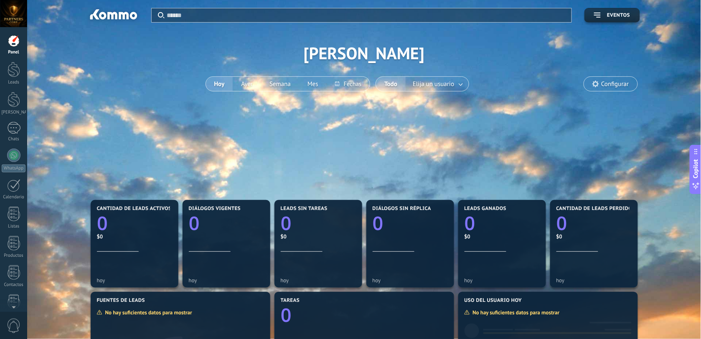
click at [606, 84] on span "Configurar" at bounding box center [615, 84] width 28 height 7
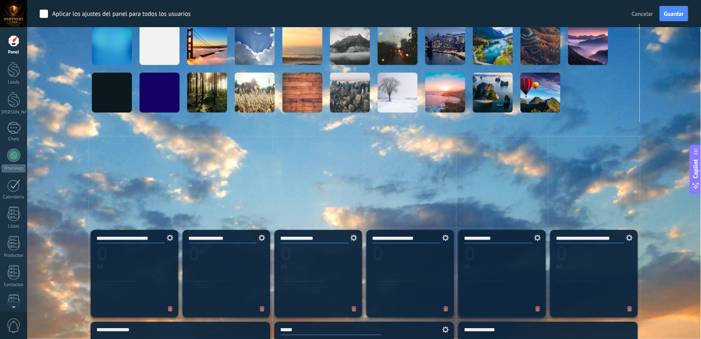
scroll to position [157, 0]
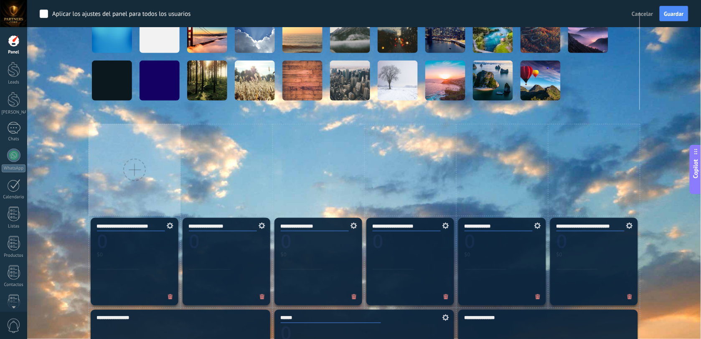
click at [131, 167] on div at bounding box center [134, 170] width 23 height 23
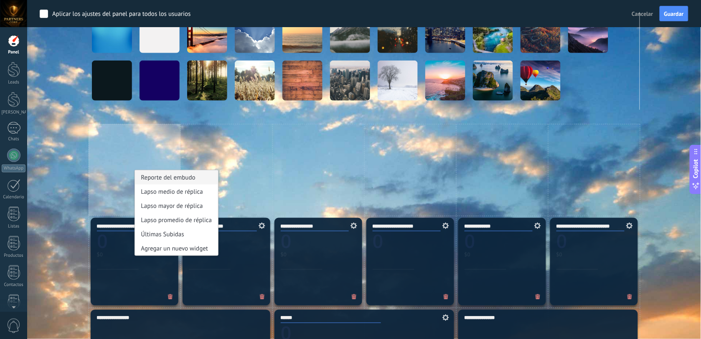
click at [152, 176] on div "Reporte del embudo" at bounding box center [177, 177] width 84 height 14
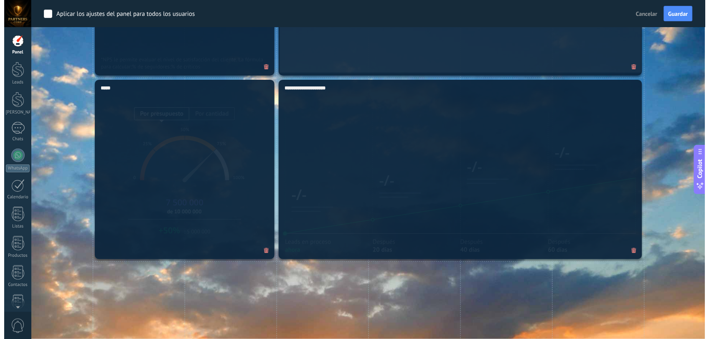
scroll to position [900, 0]
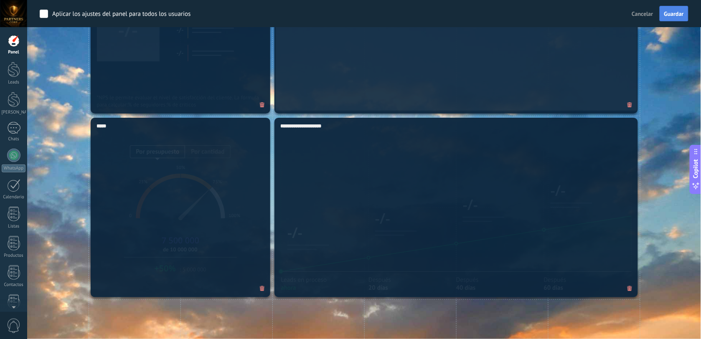
click at [671, 11] on span "Guardar" at bounding box center [674, 14] width 20 height 6
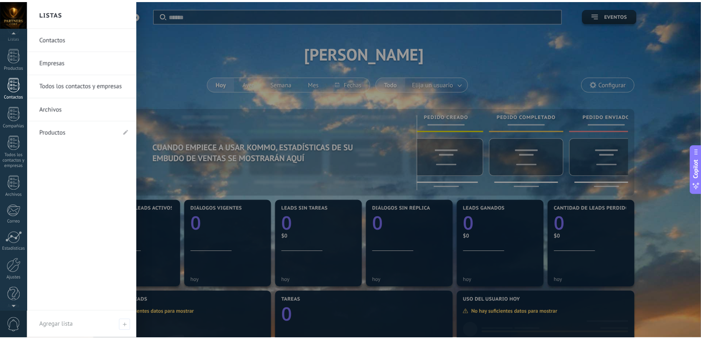
scroll to position [195, 0]
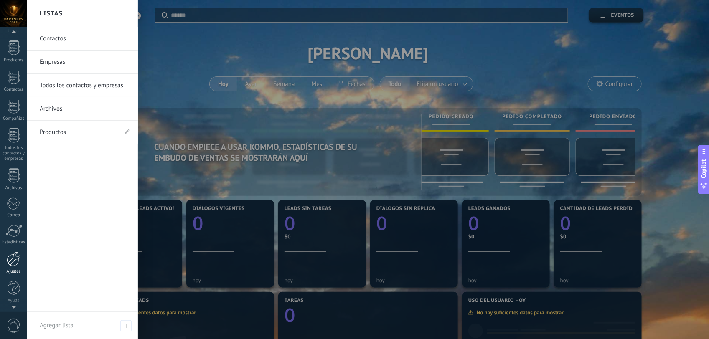
click at [9, 257] on div at bounding box center [14, 259] width 14 height 15
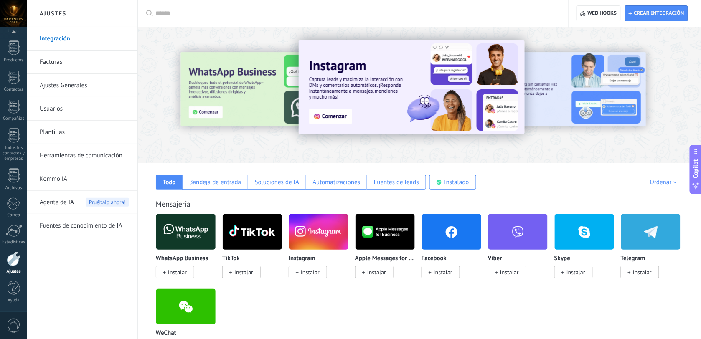
click at [55, 86] on link "Ajustes Generales" at bounding box center [84, 85] width 89 height 23
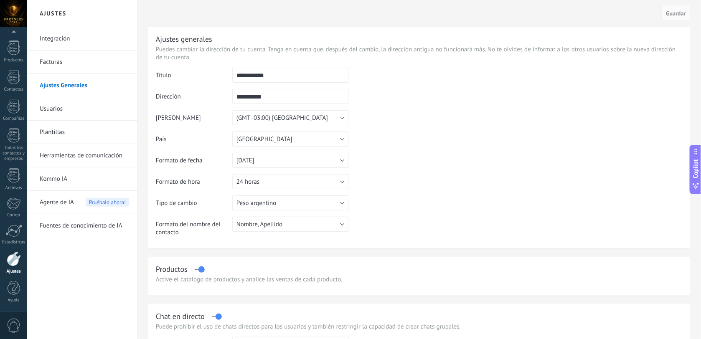
click at [239, 76] on input "**********" at bounding box center [290, 75] width 117 height 15
type input "**********"
click at [672, 10] on span "Guardar" at bounding box center [676, 13] width 20 height 6
click at [18, 43] on div at bounding box center [14, 41] width 13 height 13
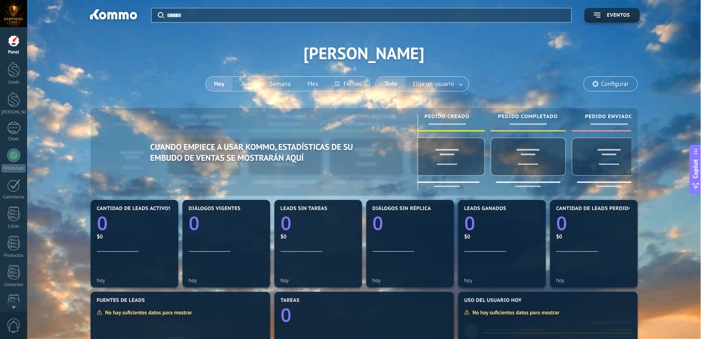
click at [18, 9] on div at bounding box center [13, 13] width 27 height 27
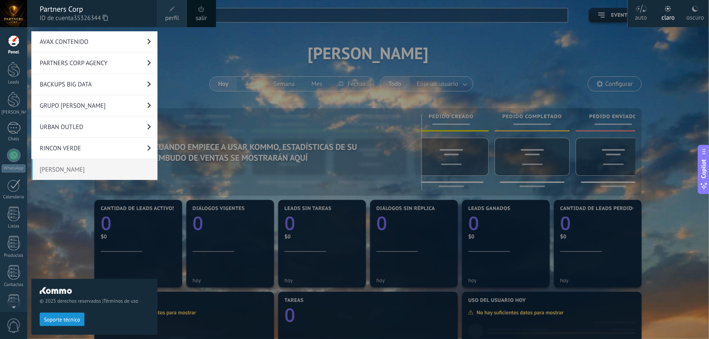
click at [43, 146] on link "RINCON VERDE" at bounding box center [94, 148] width 126 height 21
